Goal: Task Accomplishment & Management: Manage account settings

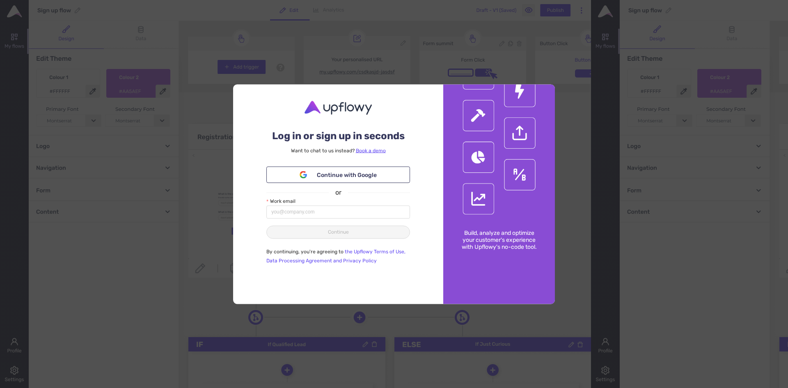
click at [580, 150] on div "Log in or sign up in seconds Want to chat to us instead? Book a demo Continue w…" at bounding box center [394, 194] width 788 height 388
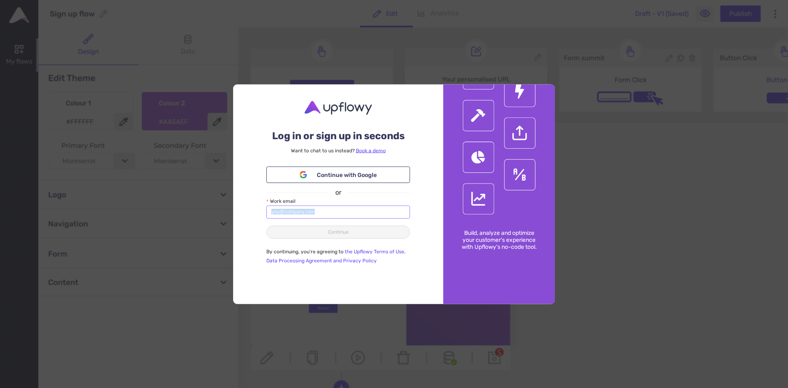
click at [377, 218] on form "Work email Continue" at bounding box center [338, 221] width 144 height 49
click at [379, 216] on input "Work email" at bounding box center [338, 211] width 144 height 13
type input "[EMAIL_ADDRESS][DOMAIN_NAME]"
click at [363, 231] on button "Continue" at bounding box center [338, 231] width 144 height 13
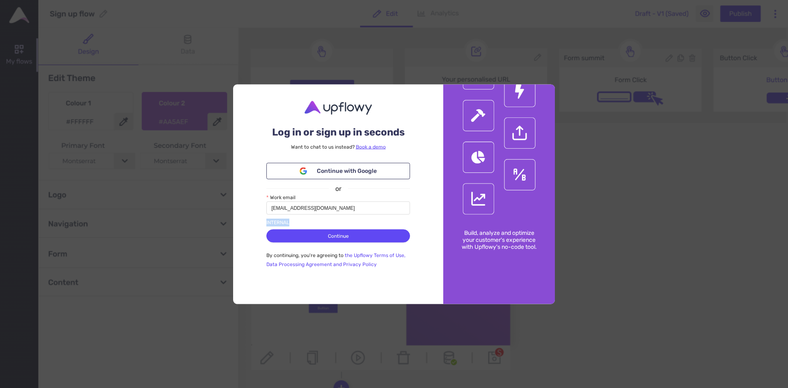
drag, startPoint x: 264, startPoint y: 222, endPoint x: 298, endPoint y: 222, distance: 33.6
click at [298, 222] on div "Log in or sign up in seconds Want to chat to us instead? Book a demo Continue w…" at bounding box center [338, 194] width 210 height 220
click at [298, 222] on div "INTERNAL" at bounding box center [338, 223] width 144 height 8
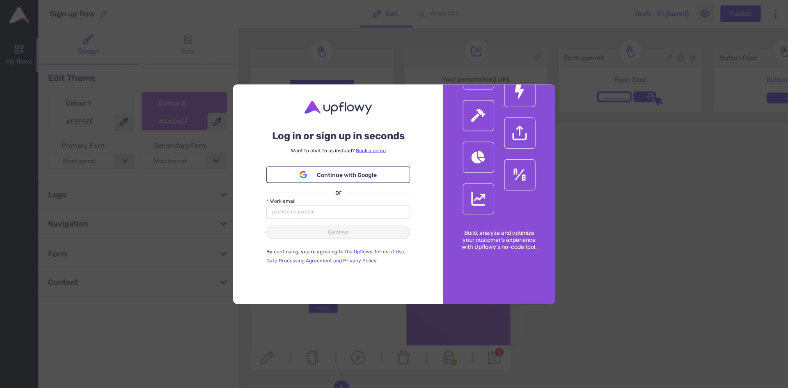
click at [384, 263] on p "By continuing, you're agreeing to the Upflowy Terms of Use, Data Processing Agr…" at bounding box center [338, 256] width 144 height 18
click at [426, 143] on div "Log in or sign up in seconds Want to chat to us instead? Book a demo Continue w…" at bounding box center [338, 194] width 210 height 220
click at [354, 173] on span "Continue with Google" at bounding box center [347, 174] width 60 height 9
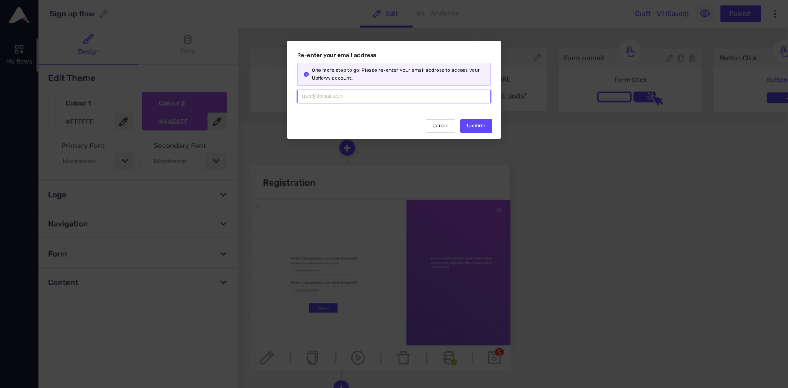
click at [427, 91] on input "text" at bounding box center [394, 96] width 194 height 13
click at [477, 124] on span "Confirm" at bounding box center [476, 126] width 18 height 8
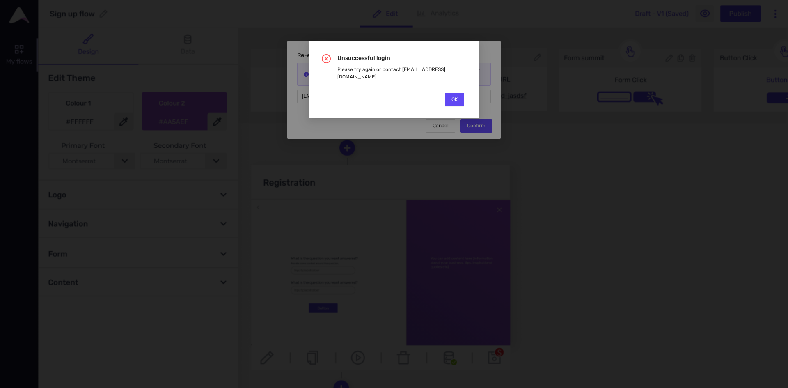
click at [464, 91] on div "OK" at bounding box center [454, 99] width 23 height 17
click at [456, 96] on span "OK" at bounding box center [454, 100] width 6 height 8
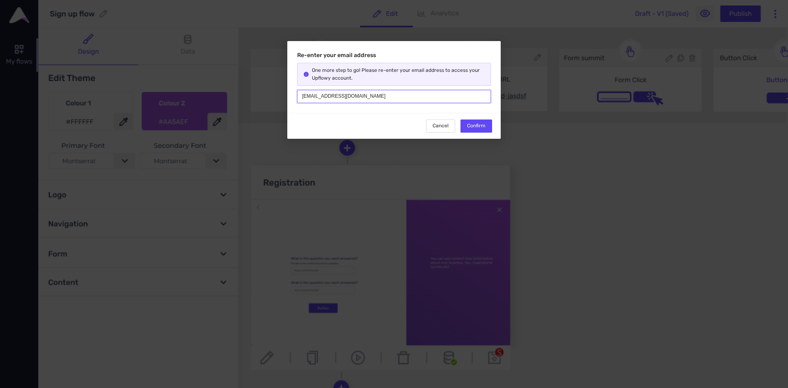
click at [427, 96] on input "[EMAIL_ADDRESS][DOMAIN_NAME]" at bounding box center [394, 96] width 194 height 13
click at [477, 119] on div "Cancel Confirm" at bounding box center [393, 126] width 213 height 26
click at [477, 121] on button "Confirm" at bounding box center [476, 125] width 32 height 13
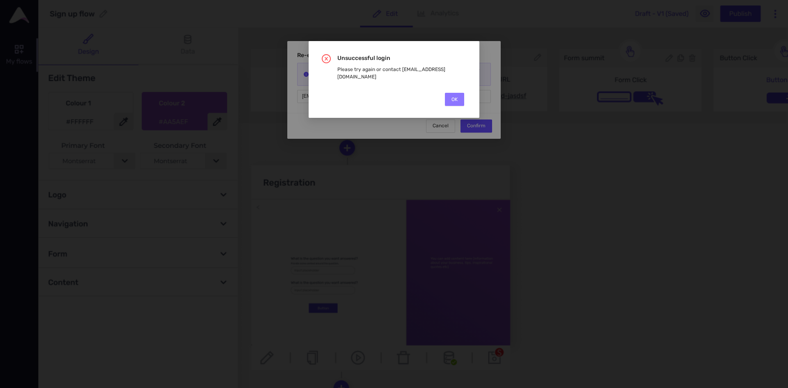
click at [460, 93] on button "OK" at bounding box center [454, 99] width 19 height 13
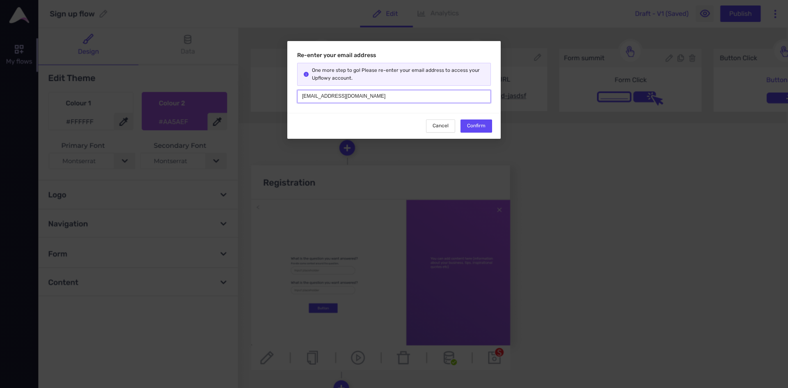
click at [443, 97] on input "[EMAIL_ADDRESS][DOMAIN_NAME]" at bounding box center [394, 96] width 194 height 13
click at [422, 105] on div "Re-enter your email address One more step to go! Please re-enter your email add…" at bounding box center [393, 77] width 213 height 72
click at [421, 97] on input "[EMAIL_ADDRESS][DOMAIN_NAME]" at bounding box center [394, 96] width 194 height 13
click at [490, 124] on button "Confirm" at bounding box center [476, 125] width 32 height 13
click at [480, 122] on span "Confirm" at bounding box center [476, 126] width 18 height 8
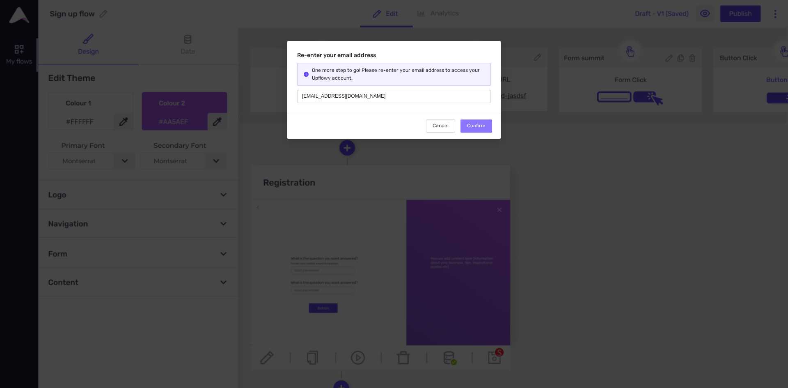
click at [476, 121] on button "Confirm" at bounding box center [476, 125] width 32 height 13
click at [380, 94] on input "[EMAIL_ADDRESS][DOMAIN_NAME]" at bounding box center [394, 96] width 194 height 13
click at [305, 94] on input "[EMAIL_ADDRESS][DOMAIN_NAME]" at bounding box center [394, 96] width 194 height 13
click at [377, 88] on div "Re-enter your email address One more step to go! Please re-enter your email add…" at bounding box center [393, 77] width 213 height 72
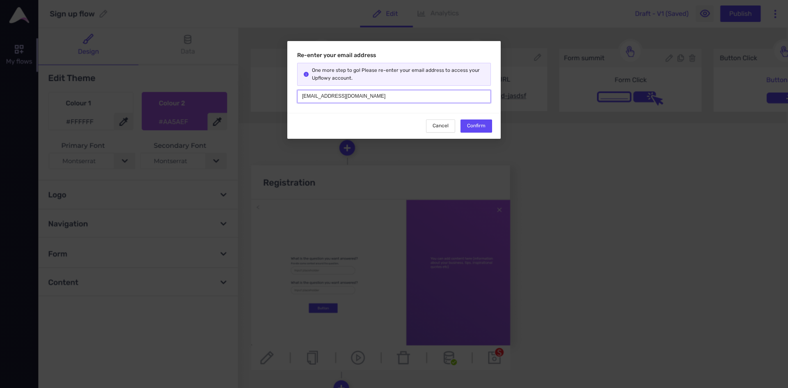
click at [380, 94] on input "[EMAIL_ADDRESS][DOMAIN_NAME]" at bounding box center [394, 96] width 194 height 13
click at [473, 127] on span "Confirm" at bounding box center [476, 126] width 18 height 8
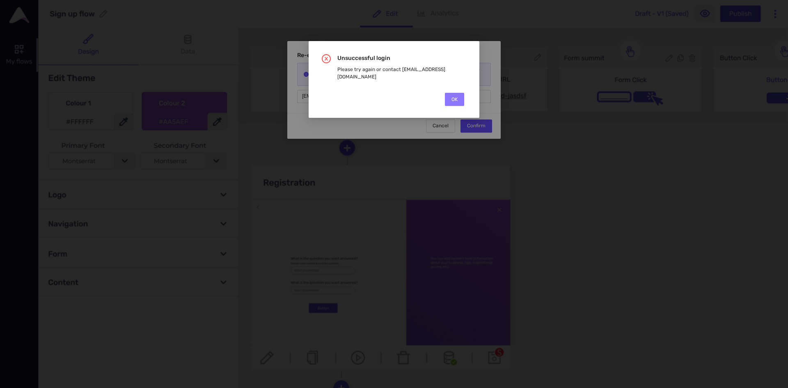
click at [458, 93] on button "OK" at bounding box center [454, 99] width 19 height 13
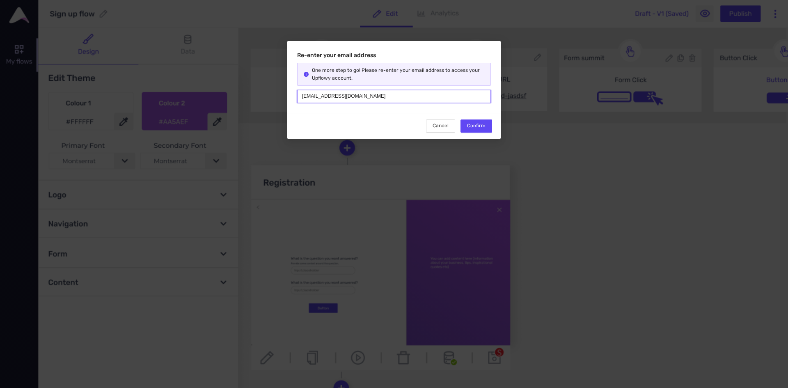
click at [398, 100] on input "[EMAIL_ADDRESS][DOMAIN_NAME]" at bounding box center [394, 96] width 194 height 13
type input "[EMAIL_ADDRESS][DOMAIN_NAME]"
click at [478, 127] on span "Confirm" at bounding box center [476, 126] width 18 height 8
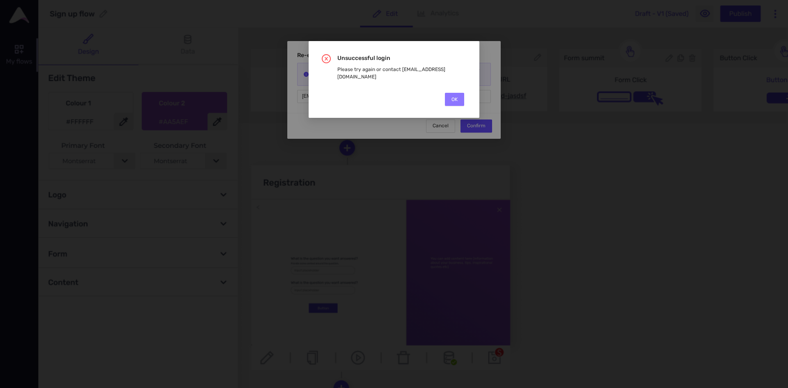
click at [458, 93] on button "OK" at bounding box center [454, 99] width 19 height 13
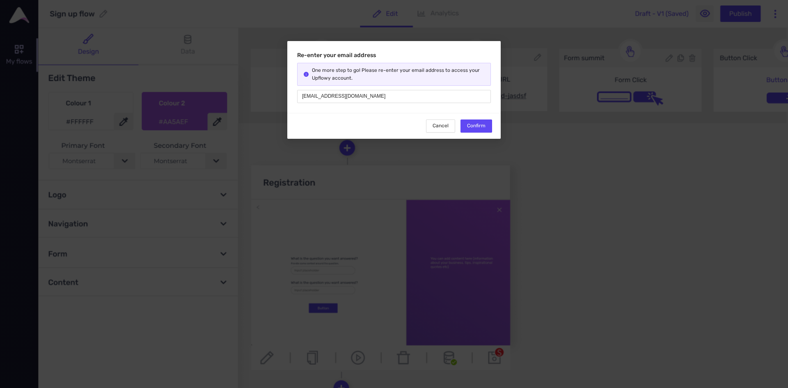
click at [506, 140] on div "Re-enter your email address One more step to go! Please re-enter your email add…" at bounding box center [394, 194] width 788 height 388
